Goal: Task Accomplishment & Management: Manage account settings

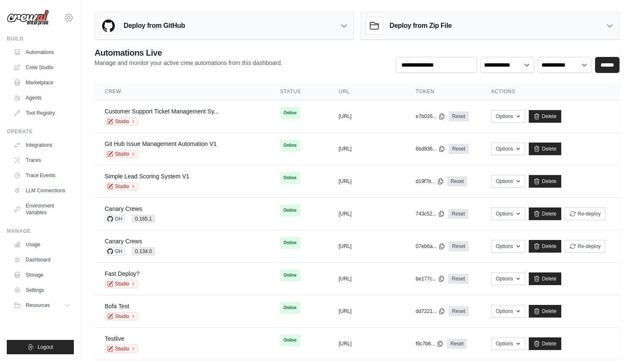
click at [73, 19] on icon at bounding box center [69, 18] width 10 height 10
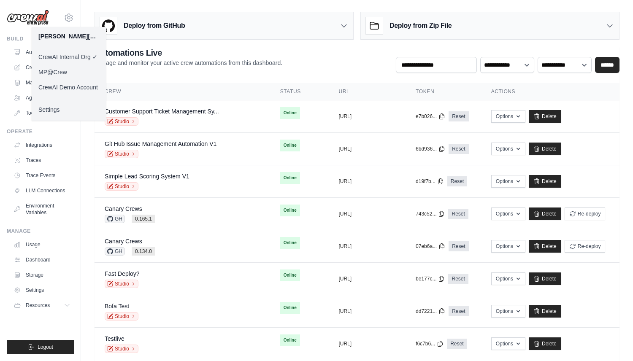
click at [68, 108] on link "Settings" at bounding box center [69, 109] width 74 height 15
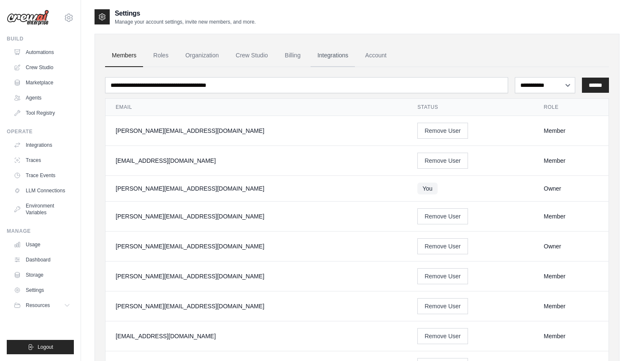
click at [326, 58] on link "Integrations" at bounding box center [333, 55] width 44 height 23
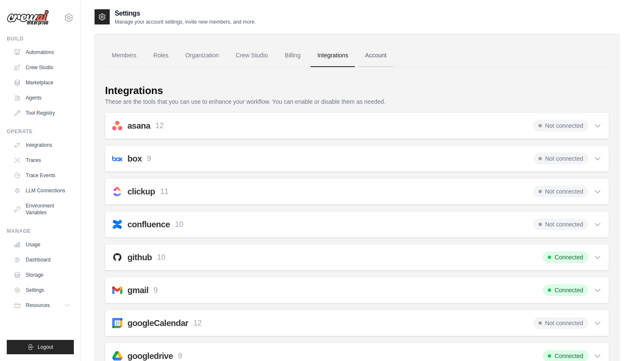
click at [375, 63] on link "Account" at bounding box center [375, 55] width 35 height 23
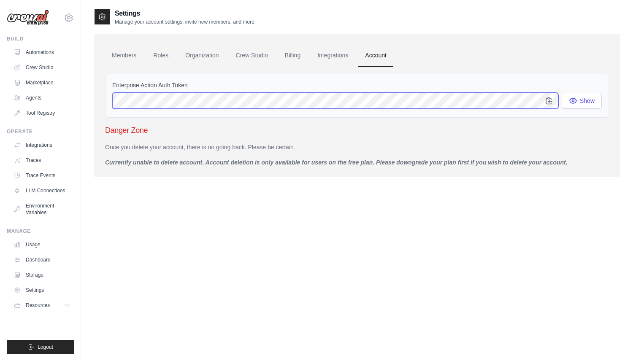
click at [173, 122] on div "Enterprise Action Auth Token Show Danger Zone Once you delete your account, the…" at bounding box center [357, 117] width 504 height 100
